Goal: Transaction & Acquisition: Download file/media

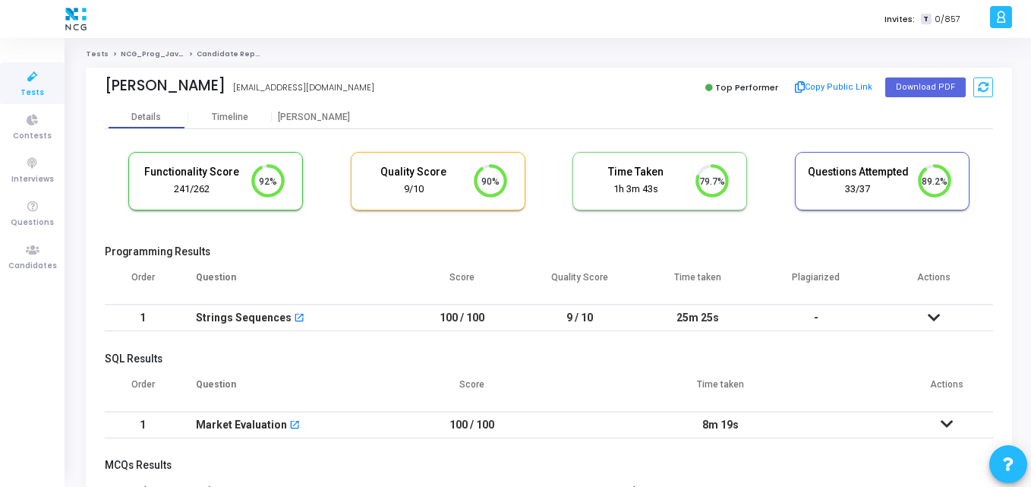
click at [473, 119] on div "Details Timeline Proctor" at bounding box center [549, 117] width 888 height 23
click at [899, 84] on button "Download PDF" at bounding box center [925, 87] width 80 height 20
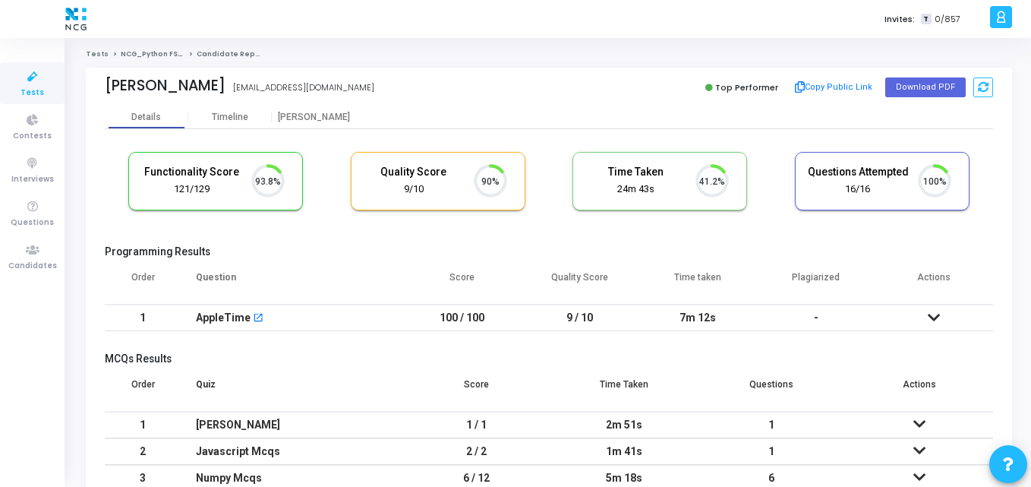
scroll to position [32, 39]
click at [307, 238] on cj-candidate-results "Functionality Score 121/129 93.8% Quality Score 9/10 90% Time Taken calculated …" at bounding box center [549, 335] width 888 height 382
click at [394, 267] on th "Question" at bounding box center [292, 283] width 222 height 43
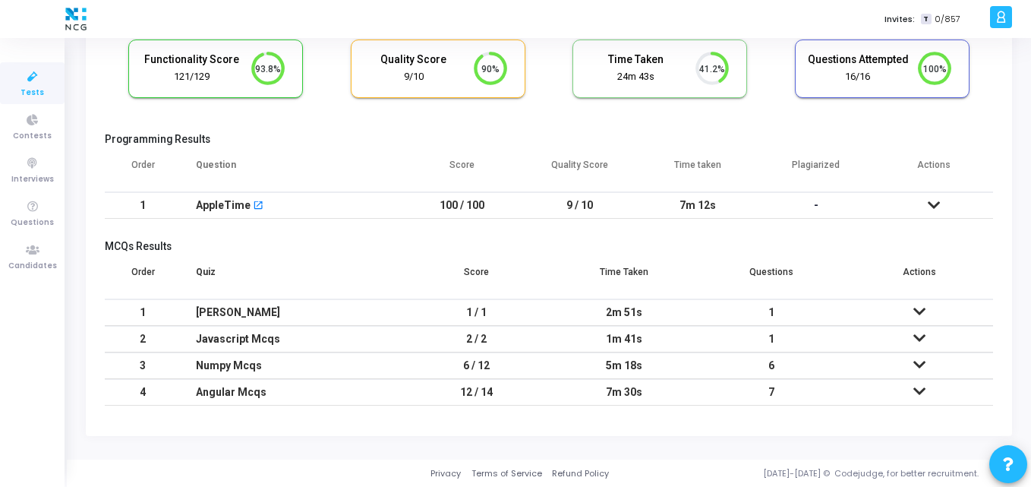
click at [394, 267] on th "Quiz" at bounding box center [292, 278] width 222 height 43
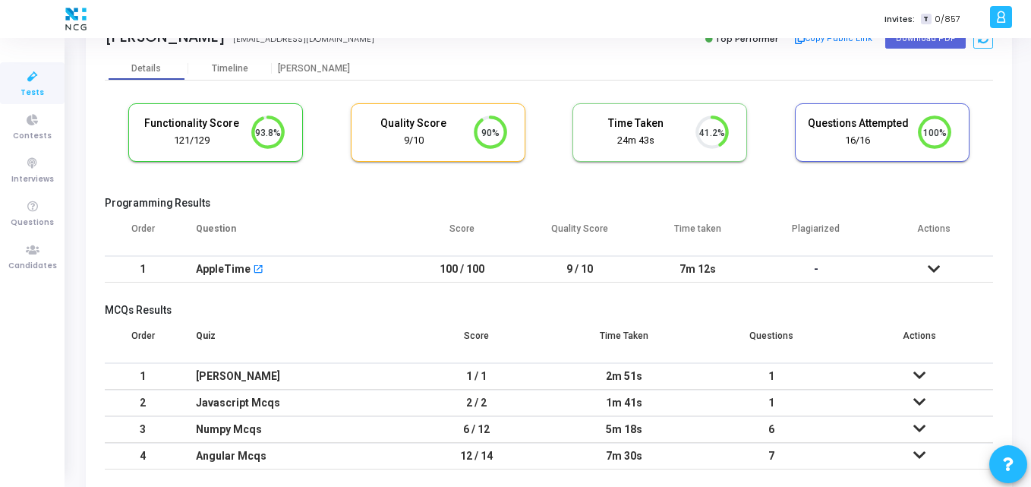
scroll to position [48, 0]
click at [578, 191] on cj-candidate-results "Functionality Score 121/129 93.8% Quality Score 9/10 90% Time Taken calculated …" at bounding box center [549, 287] width 888 height 382
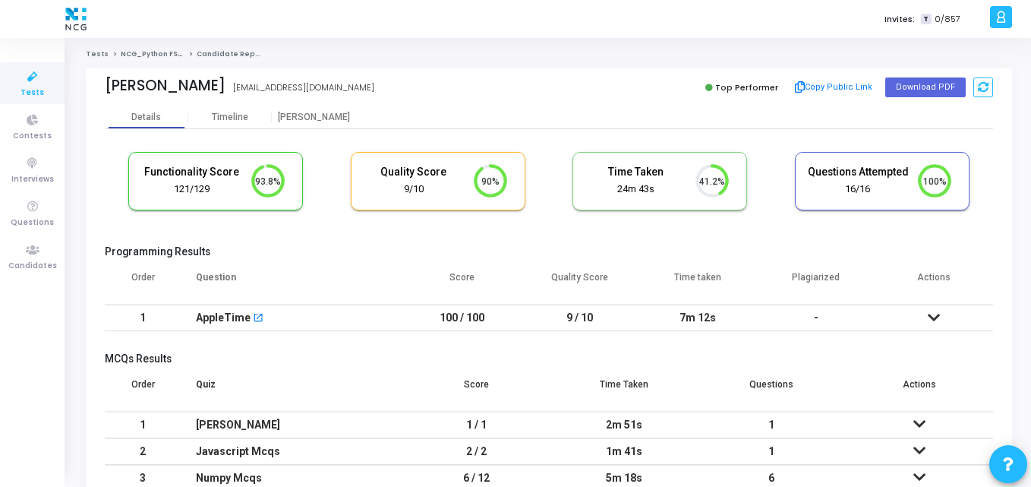
click at [368, 266] on th "Question" at bounding box center [292, 283] width 222 height 43
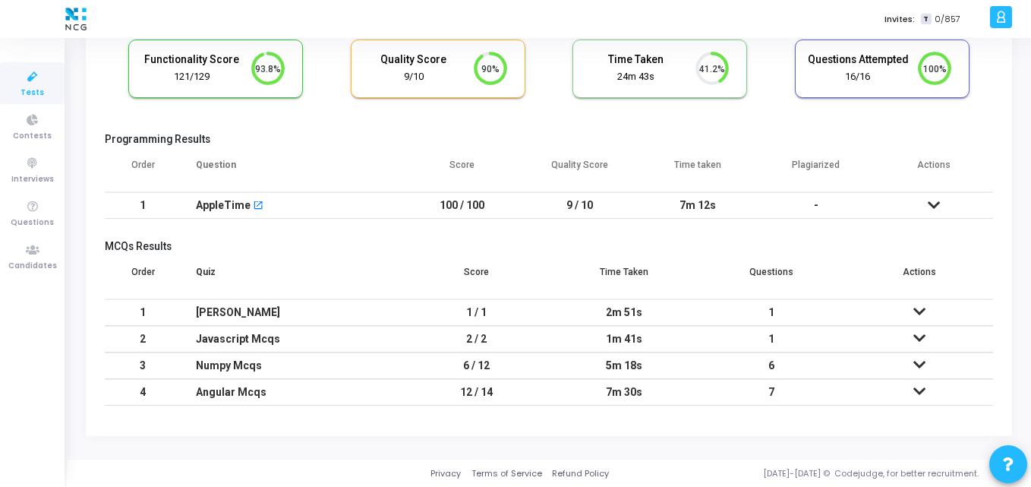
click at [386, 263] on th "Quiz" at bounding box center [292, 278] width 222 height 43
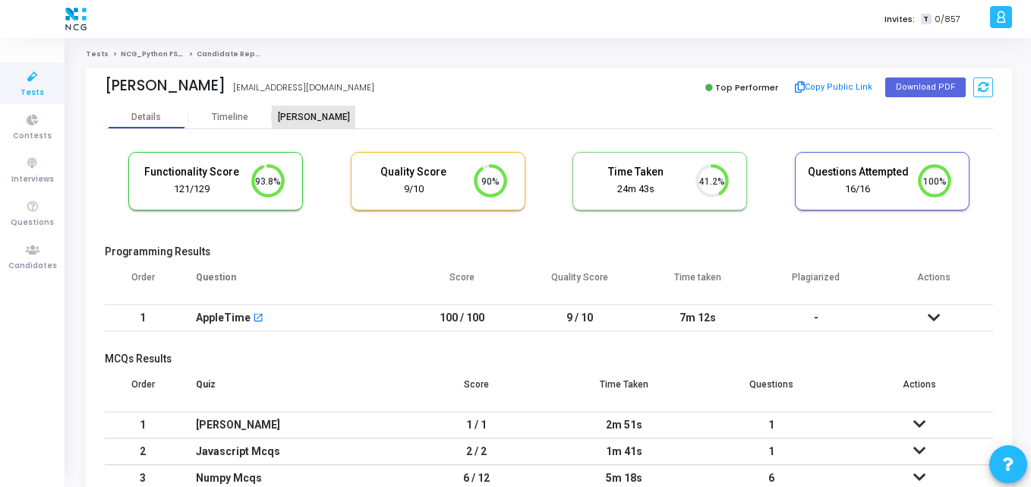
click at [317, 115] on div "Proctor" at bounding box center [314, 117] width 84 height 11
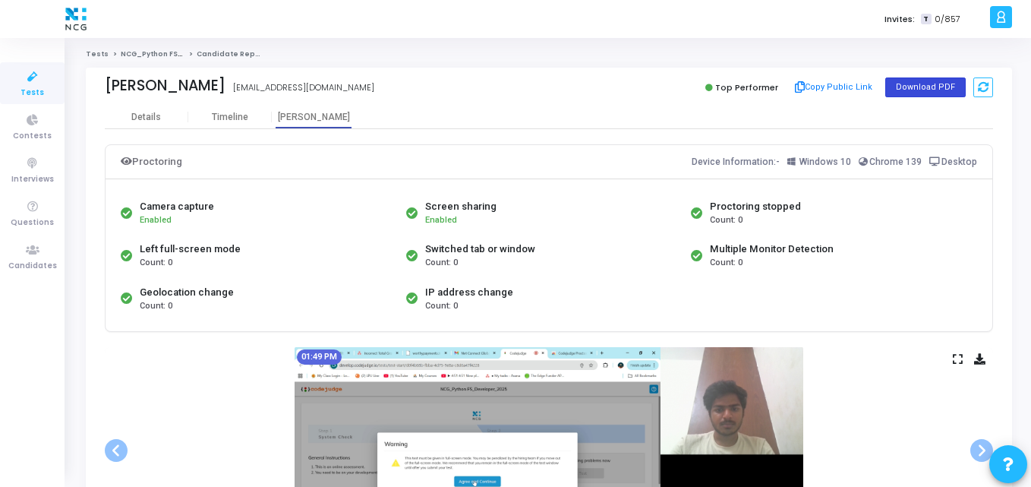
click at [915, 90] on button "Download PDF" at bounding box center [925, 87] width 80 height 20
drag, startPoint x: 255, startPoint y: 84, endPoint x: 87, endPoint y: 84, distance: 167.8
click at [87, 84] on div "Patan Raheem Khan raheimkhn333@gmail.com Top Performer Copy Public Link Downloa…" at bounding box center [549, 87] width 926 height 38
copy div "Patan Raheem Khan"
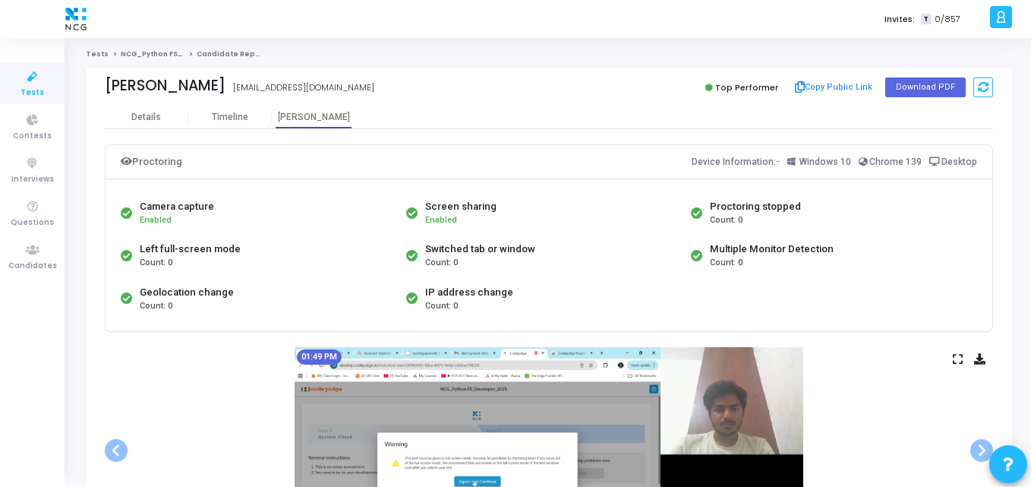
click at [333, 35] on div "Invites: T 0/857" at bounding box center [569, 19] width 834 height 38
click at [327, 326] on div "Camera capture Enabled Screen sharing Enabled Proctoring stopped Count: 0 Left …" at bounding box center [549, 255] width 887 height 151
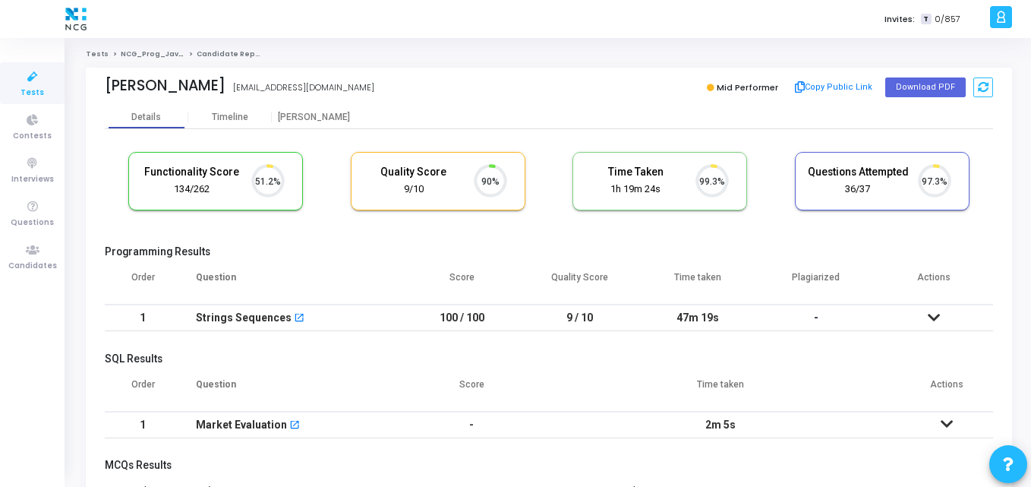
scroll to position [32, 39]
click at [930, 81] on button "Download PDF" at bounding box center [925, 87] width 80 height 20
click at [340, 272] on th "Question" at bounding box center [292, 283] width 222 height 43
click at [226, 86] on div "Abhishek Jaiswal" at bounding box center [165, 85] width 121 height 17
drag, startPoint x: 230, startPoint y: 86, endPoint x: 93, endPoint y: 93, distance: 137.6
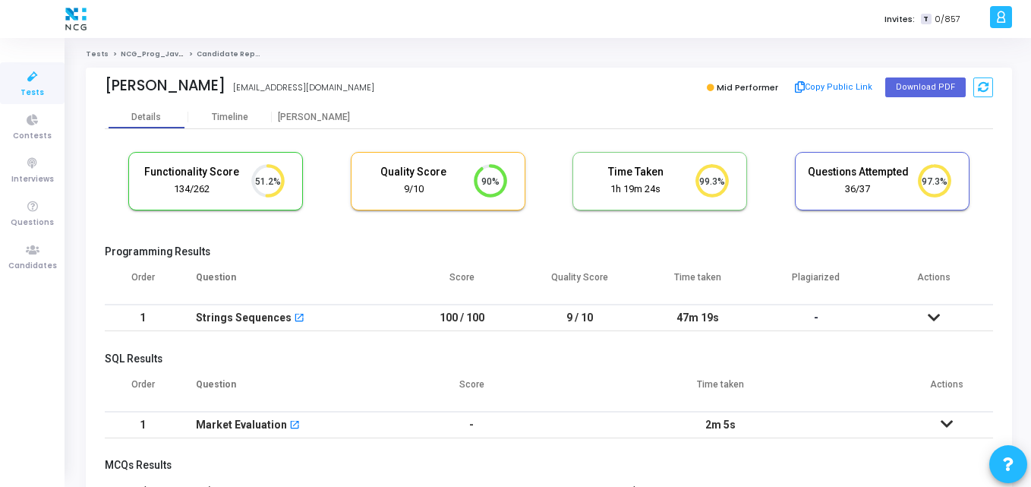
click at [93, 93] on div "Abhishek Jaiswal abhij347.aj@gmail.com Mid Performer Copy Public Link Download …" at bounding box center [549, 87] width 926 height 38
copy div "Abhishek Jaiswa"
click at [912, 91] on button "Download PDF" at bounding box center [925, 87] width 80 height 20
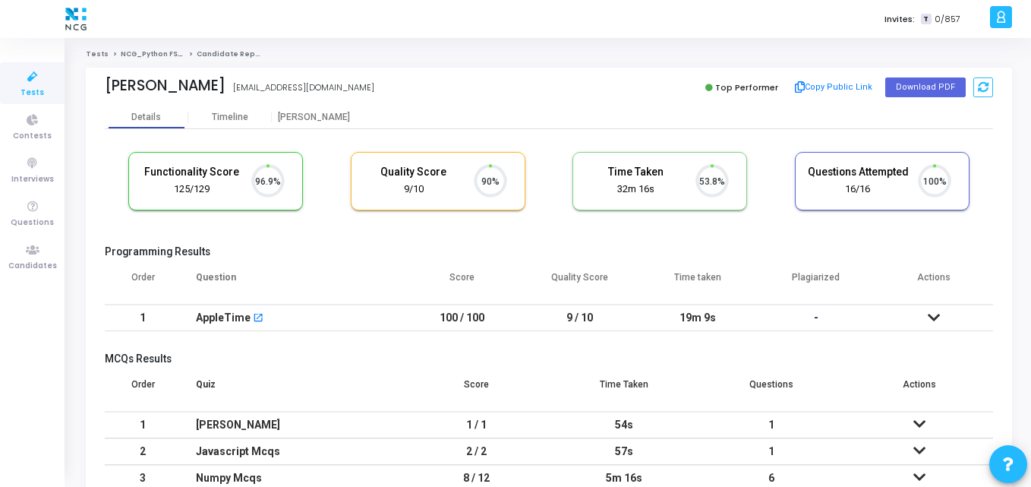
scroll to position [32, 39]
drag, startPoint x: 238, startPoint y: 94, endPoint x: 105, endPoint y: 95, distance: 132.9
click at [105, 95] on div "Anil Kumar Reddy reddyanilkumar562@gmail.com" at bounding box center [323, 88] width 437 height 22
copy div "Anil Kumar Reddy"
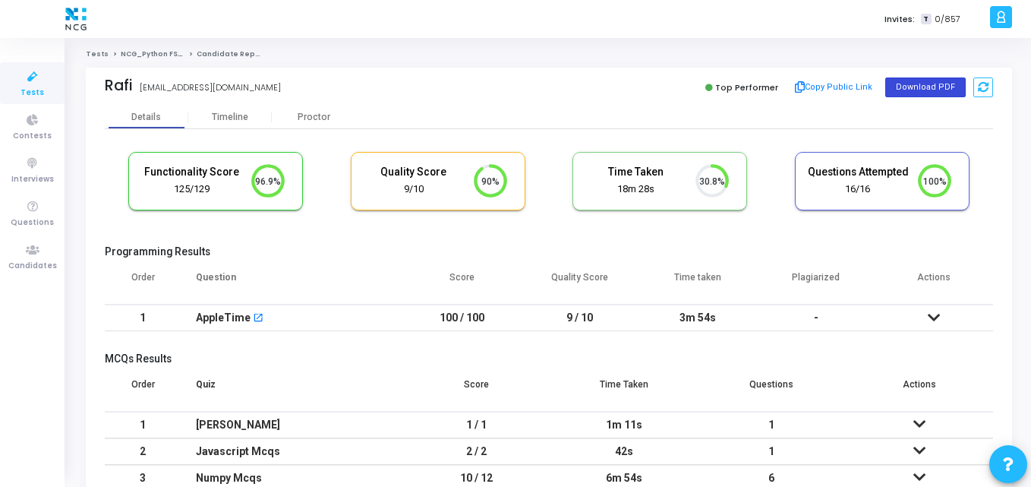
click at [897, 95] on button "Download PDF" at bounding box center [925, 87] width 80 height 20
click at [390, 242] on cj-candidate-results "Functionality Score 125/129 96.9% Quality Score 9/10 90% Time Taken calculated …" at bounding box center [549, 335] width 888 height 382
